Goal: Find specific page/section: Find specific page/section

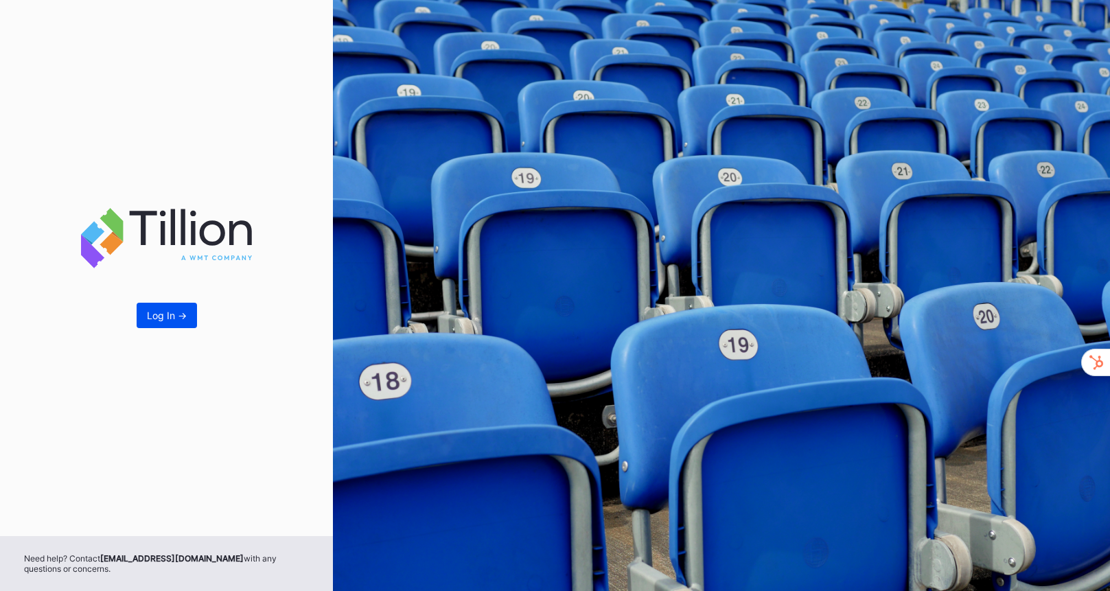
click at [166, 319] on div "Log In ->" at bounding box center [167, 316] width 40 height 12
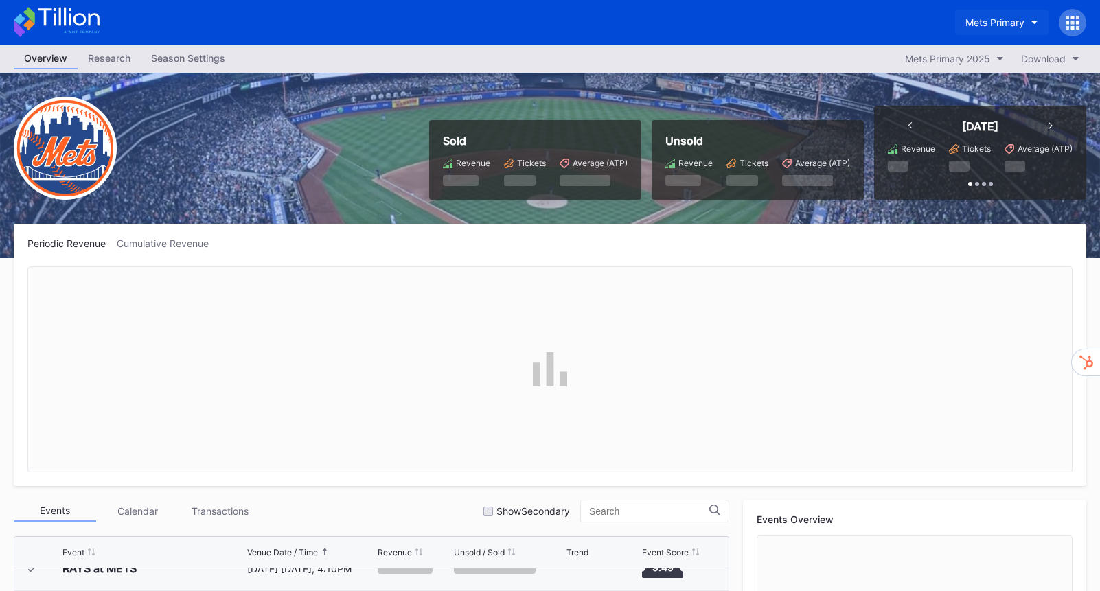
click at [1030, 26] on button "Mets Primary" at bounding box center [1001, 22] width 93 height 25
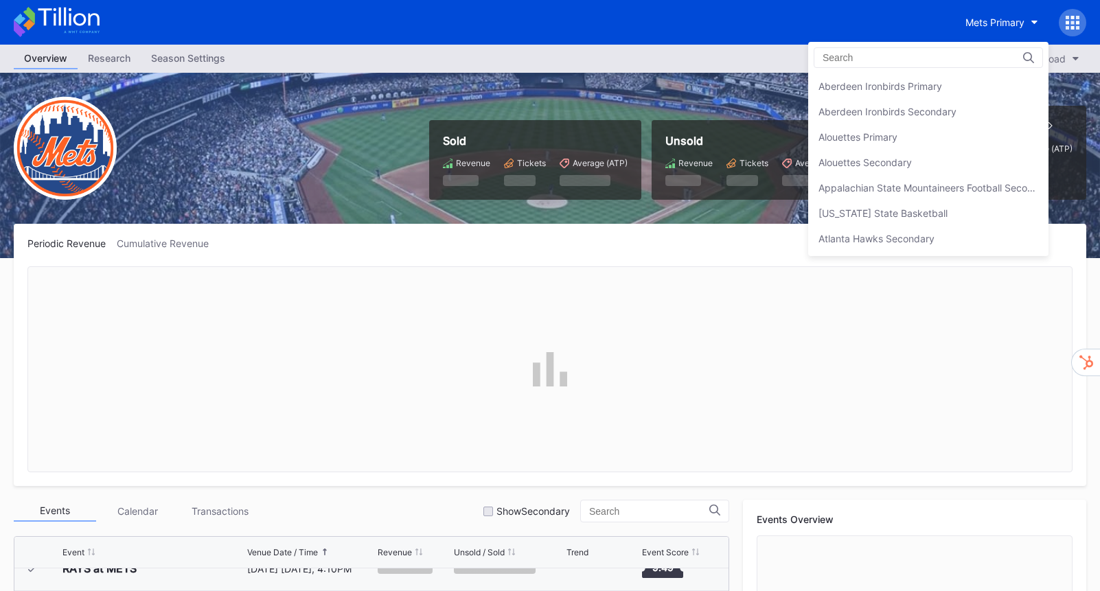
scroll to position [2133, 0]
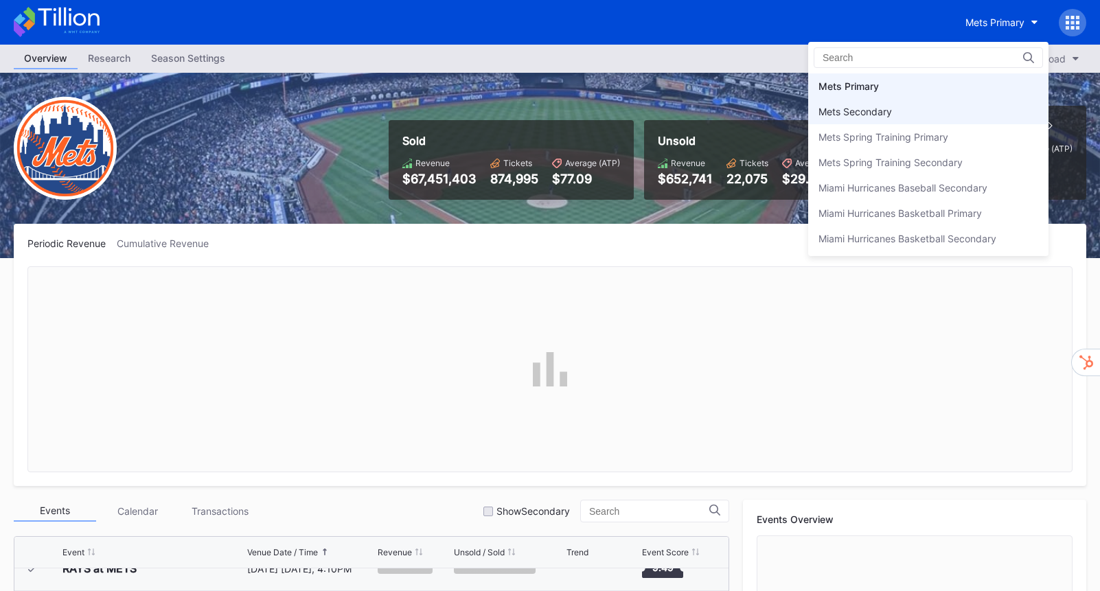
click at [869, 115] on div "Mets Secondary" at bounding box center [854, 112] width 73 height 12
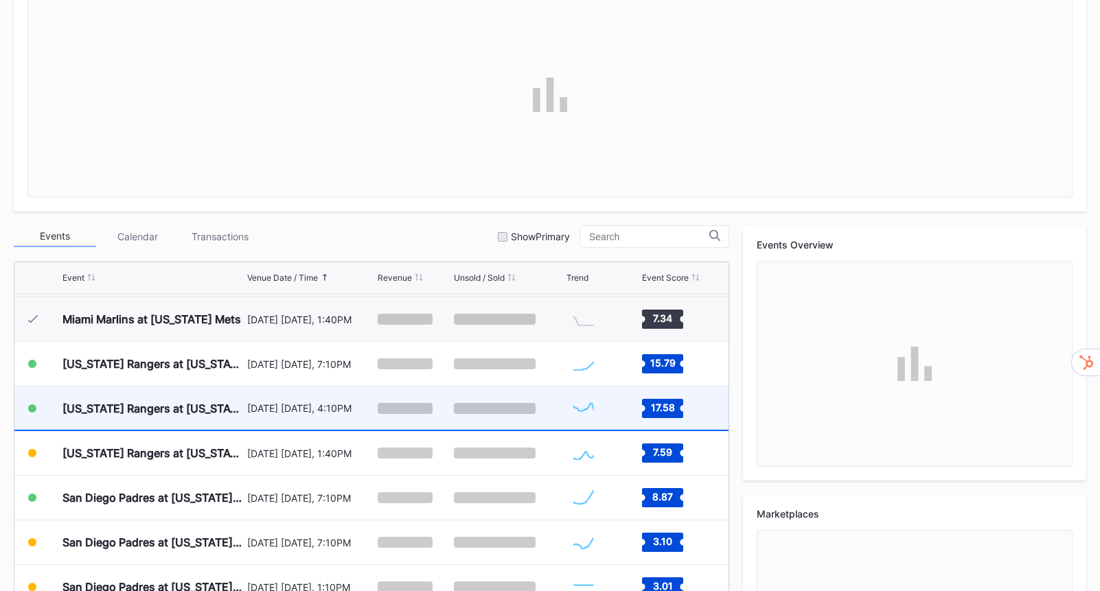
scroll to position [380, 0]
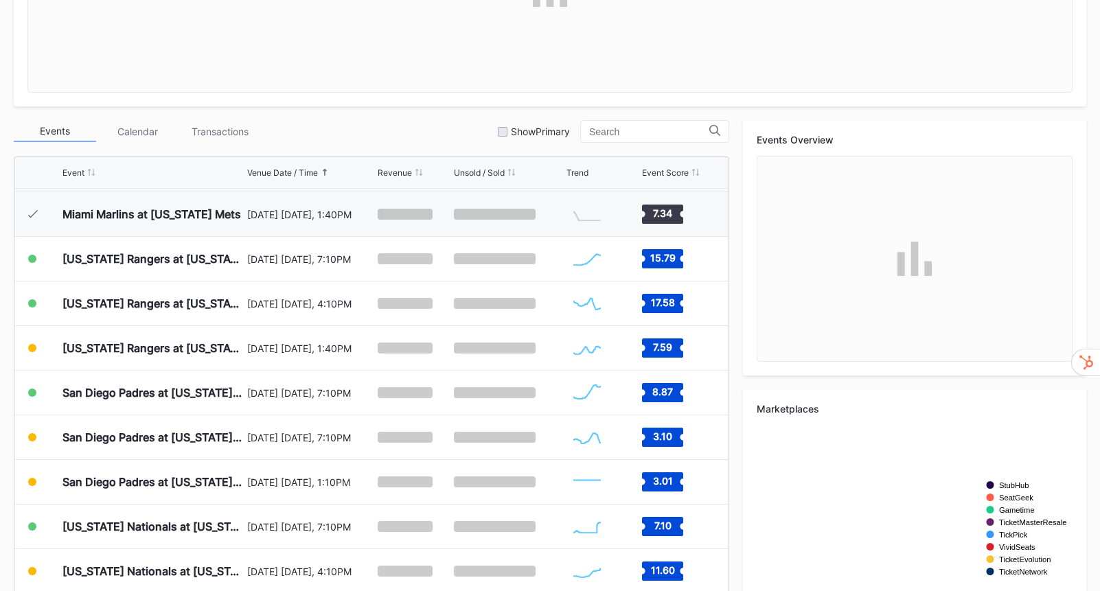
click at [229, 133] on div "Transactions" at bounding box center [219, 131] width 82 height 21
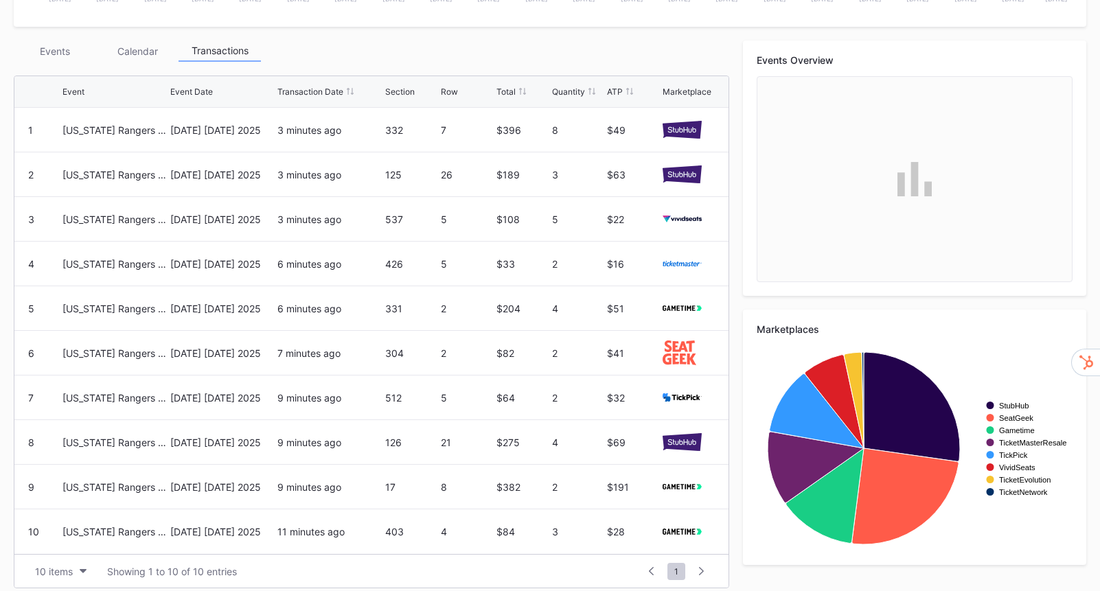
scroll to position [470, 0]
